Goal: Transaction & Acquisition: Download file/media

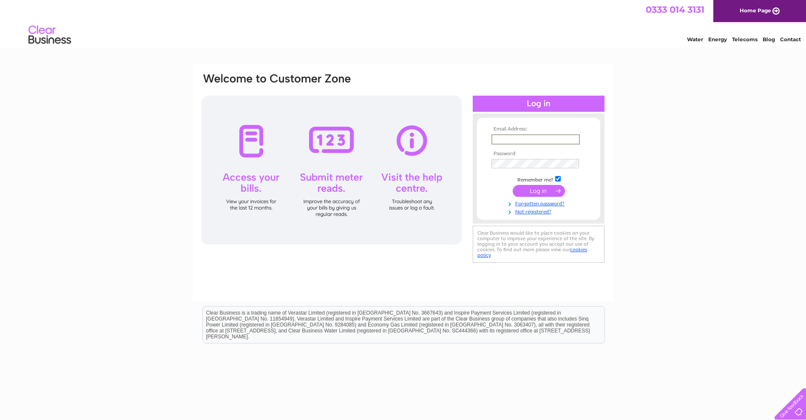
click at [497, 138] on input "text" at bounding box center [535, 139] width 88 height 10
type input "paul@systemwise.co.uk"
click at [532, 190] on input "submit" at bounding box center [538, 190] width 52 height 12
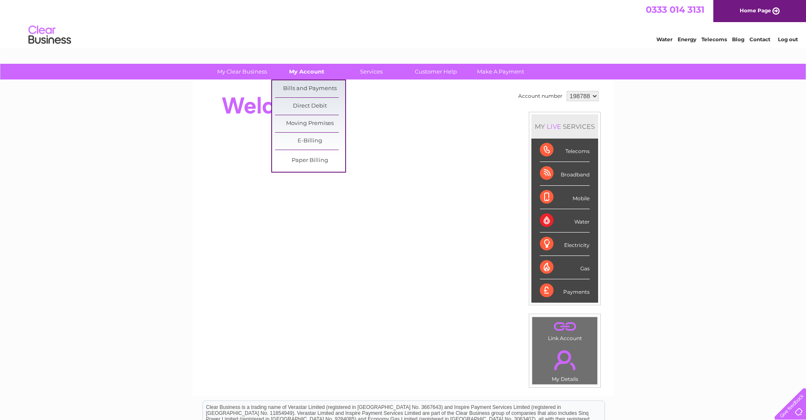
click at [295, 72] on link "My Account" at bounding box center [307, 72] width 70 height 16
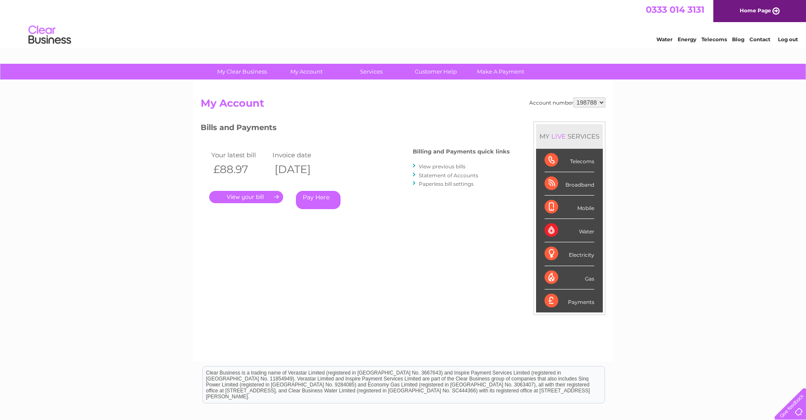
click at [420, 165] on link "View previous bills" at bounding box center [442, 166] width 47 height 6
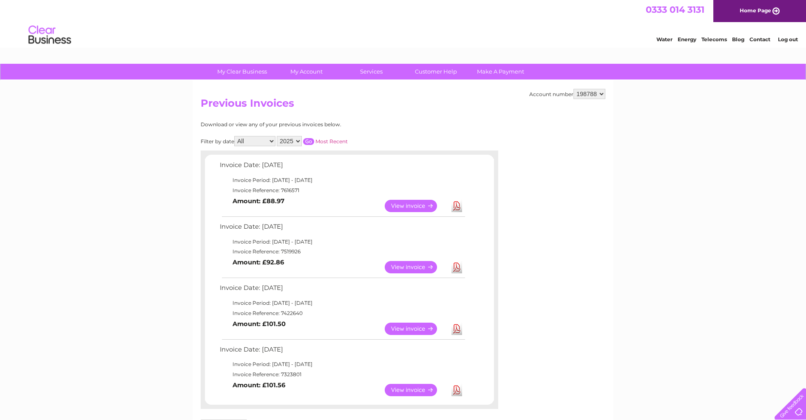
scroll to position [102, 0]
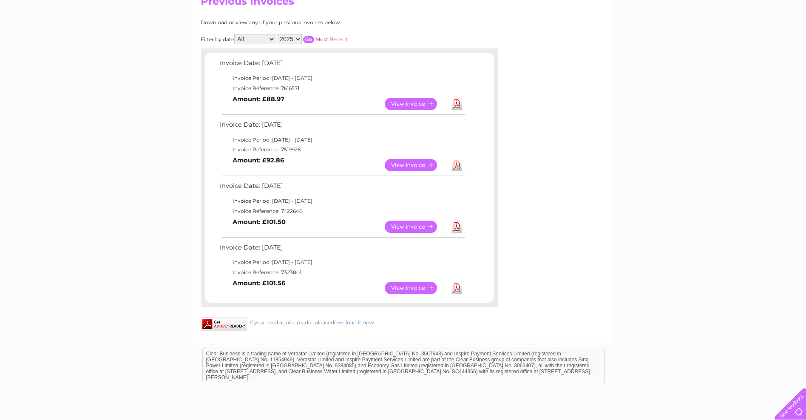
click at [456, 106] on link "Download" at bounding box center [456, 104] width 11 height 12
click at [456, 166] on link "Download" at bounding box center [456, 165] width 11 height 12
click at [456, 229] on link "Download" at bounding box center [456, 227] width 11 height 12
click at [454, 291] on link "Download" at bounding box center [456, 288] width 11 height 12
